Goal: Check status

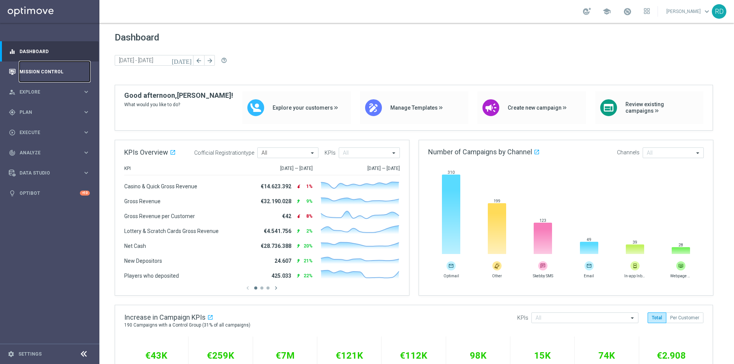
click at [48, 71] on link "Mission Control" at bounding box center [54, 72] width 70 height 20
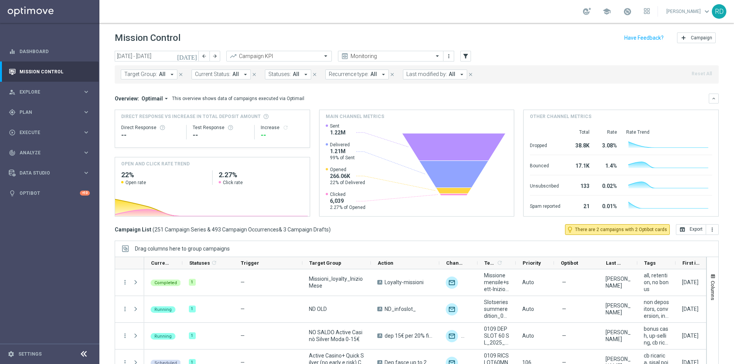
click at [191, 56] on icon "[DATE]" at bounding box center [187, 56] width 21 height 7
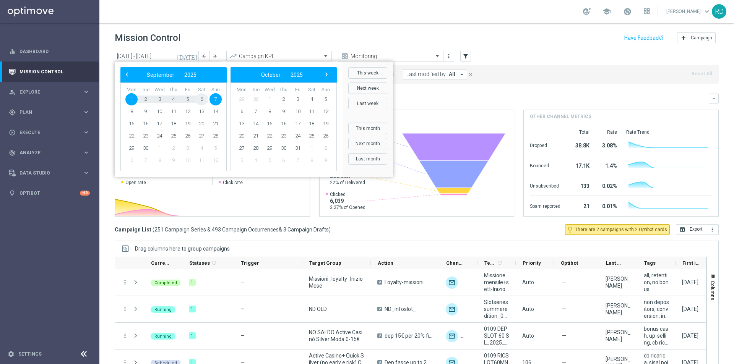
click at [201, 100] on span "6" at bounding box center [201, 99] width 12 height 12
type input "[DATE] - [DATE]"
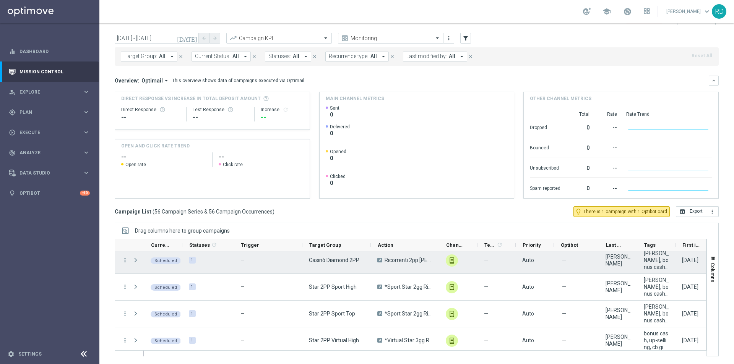
scroll to position [903, 0]
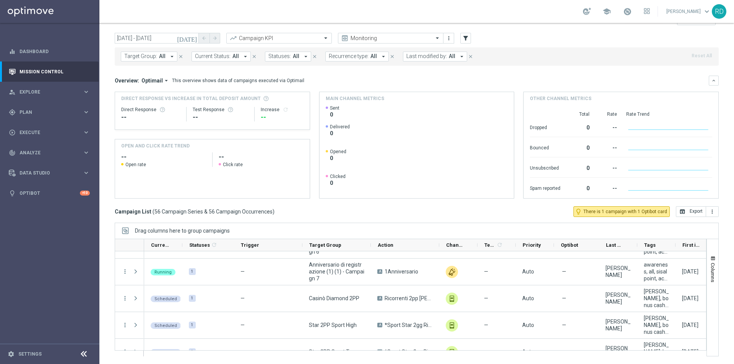
click at [417, 56] on span "Last modified by:" at bounding box center [426, 56] width 41 height 6
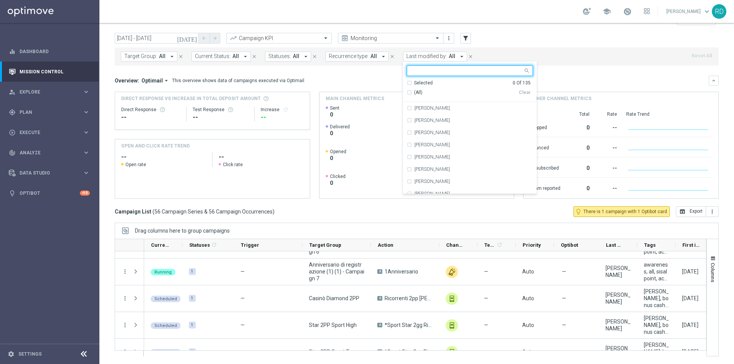
click at [419, 67] on div at bounding box center [465, 71] width 116 height 10
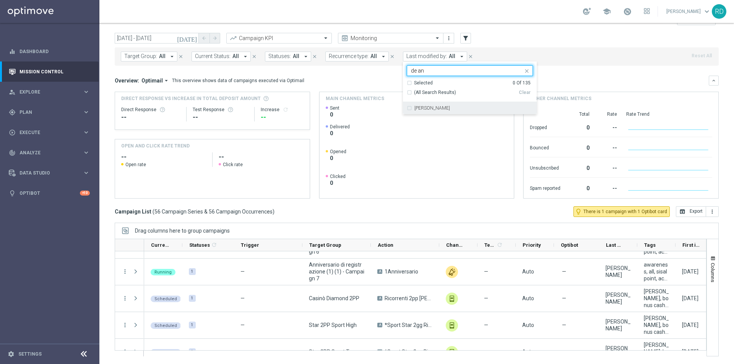
click at [419, 107] on label "[PERSON_NAME]" at bounding box center [432, 108] width 36 height 5
type input "de an"
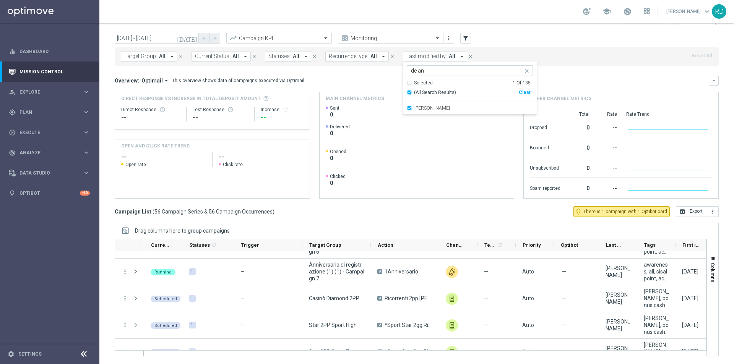
click at [502, 50] on div "Target Group: All arrow_drop_down close Current Status: All arrow_drop_down clo…" at bounding box center [417, 56] width 604 height 18
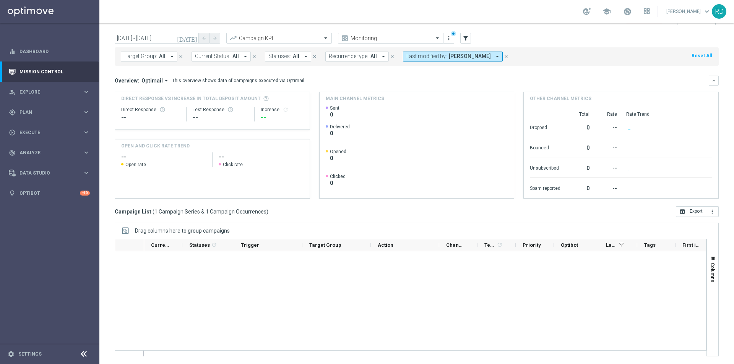
scroll to position [0, 0]
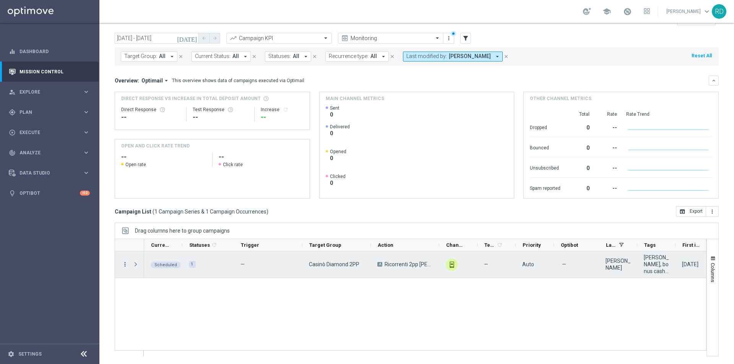
click at [123, 264] on icon "more_vert" at bounding box center [125, 264] width 7 height 7
click at [151, 271] on span "Campaign Details" at bounding box center [159, 268] width 39 height 5
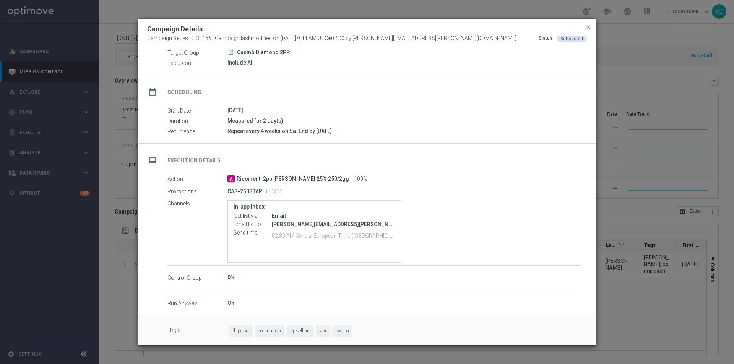
scroll to position [32, 0]
click at [588, 27] on span "close" at bounding box center [588, 27] width 6 height 6
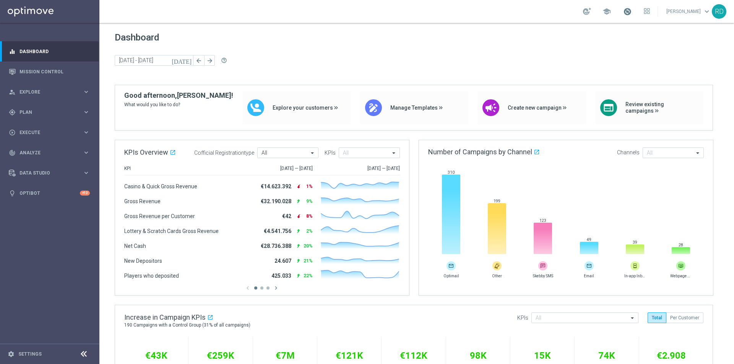
click at [623, 11] on span at bounding box center [627, 11] width 8 height 8
